Goal: Navigation & Orientation: Find specific page/section

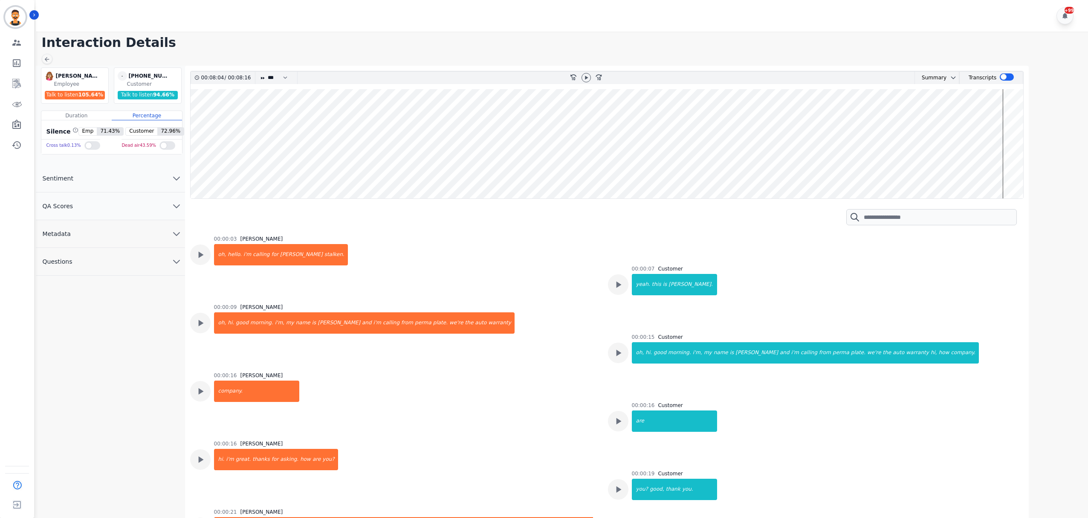
scroll to position [3336, 0]
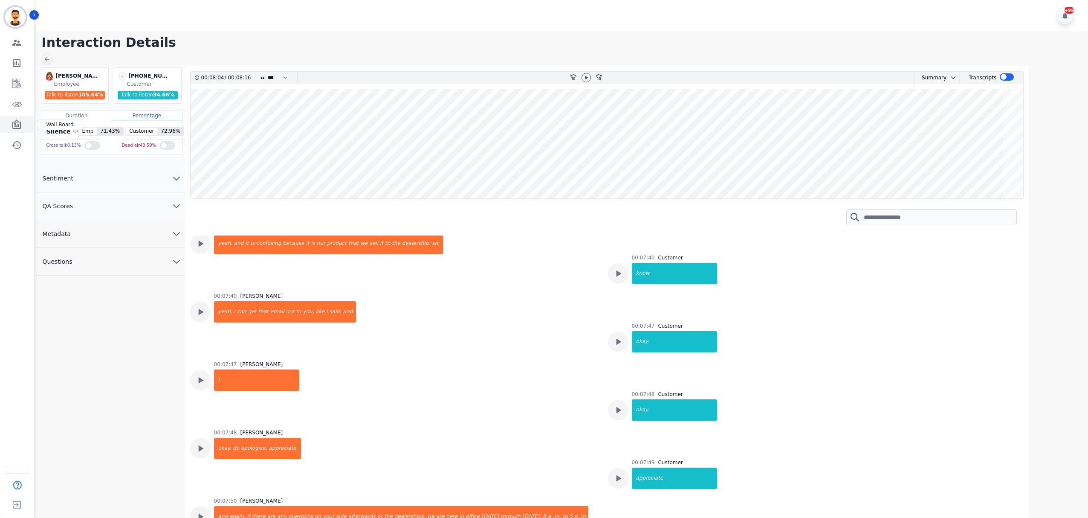
click at [26, 119] on link "Sidebar" at bounding box center [17, 124] width 33 height 17
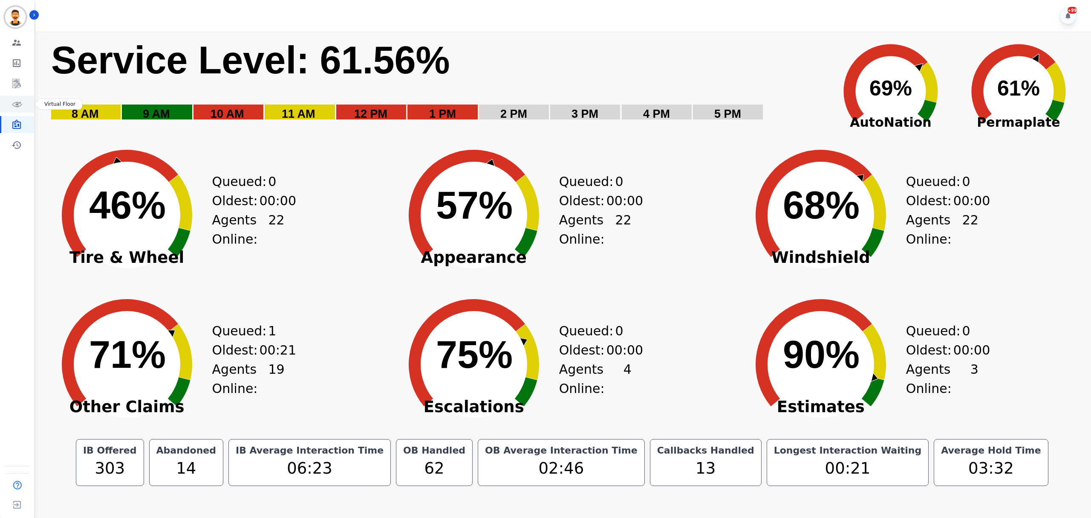
click at [16, 101] on icon "Sidebar" at bounding box center [17, 104] width 10 height 10
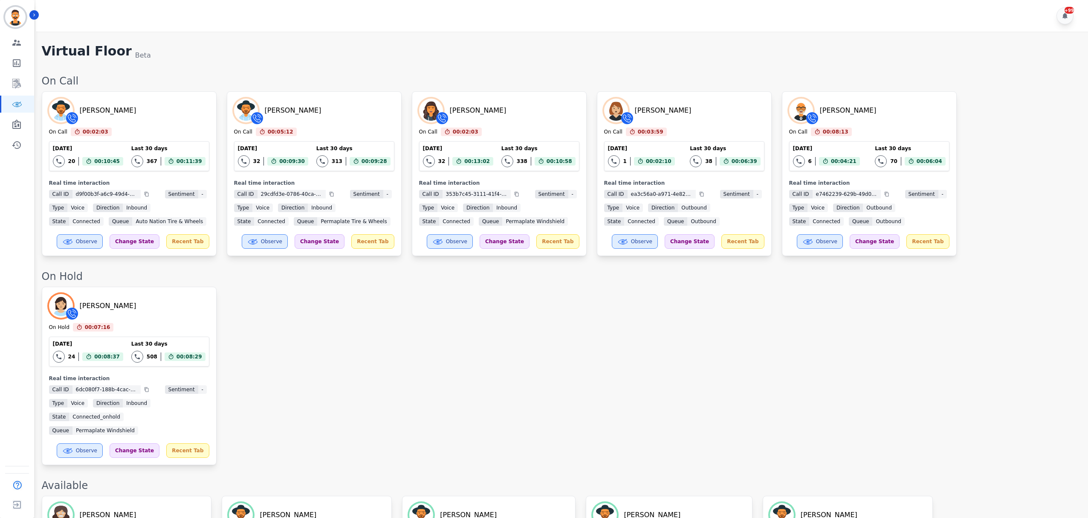
click at [460, 350] on div "[PERSON_NAME] On Hold 00:07:16 Current State: On Hold [DATE] 24 Total interacti…" at bounding box center [561, 375] width 1038 height 178
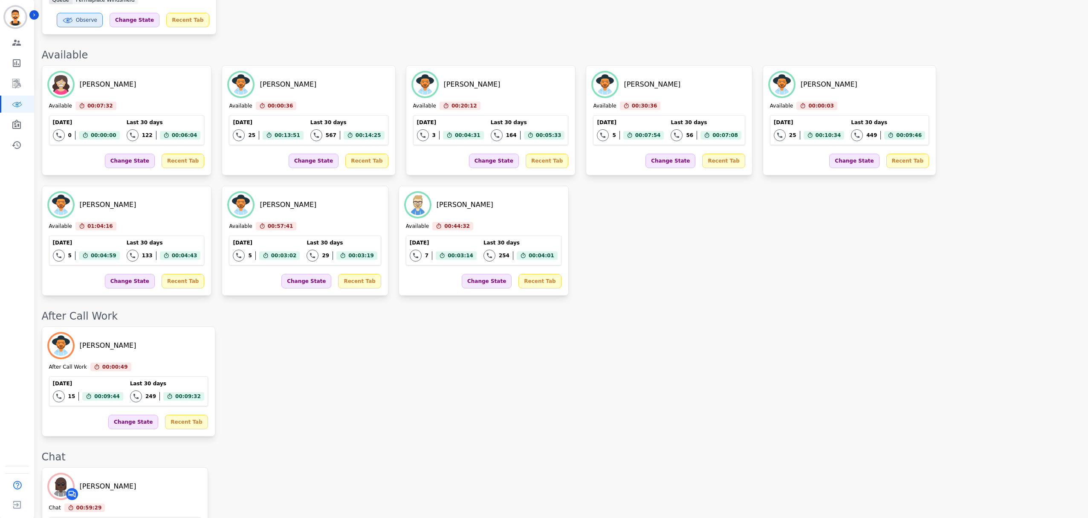
scroll to position [284, 0]
